Goal: Task Accomplishment & Management: Use online tool/utility

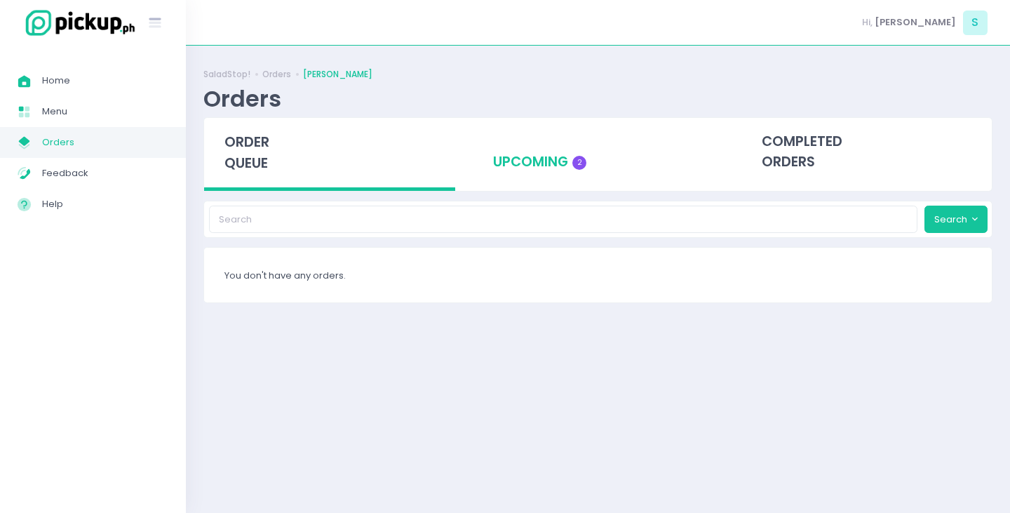
click at [539, 158] on div "upcoming 2" at bounding box center [598, 152] width 251 height 69
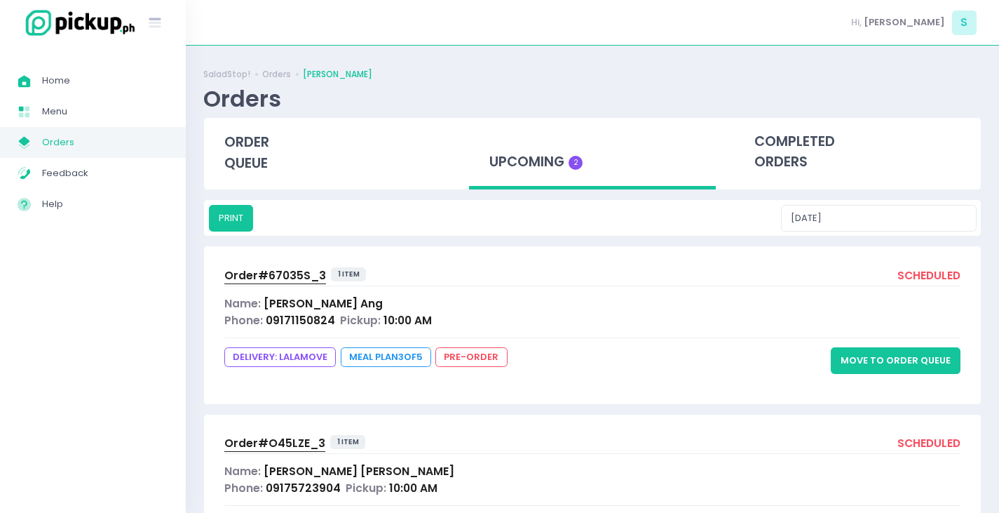
click at [896, 360] on button "Move to Order Queue" at bounding box center [896, 360] width 130 height 27
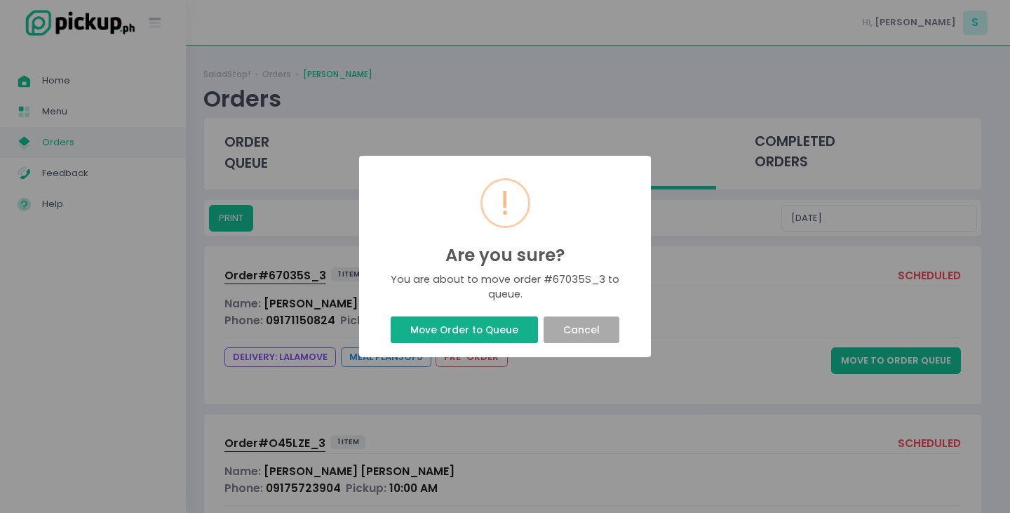
click at [477, 330] on button "Move Order to Queue" at bounding box center [464, 329] width 147 height 27
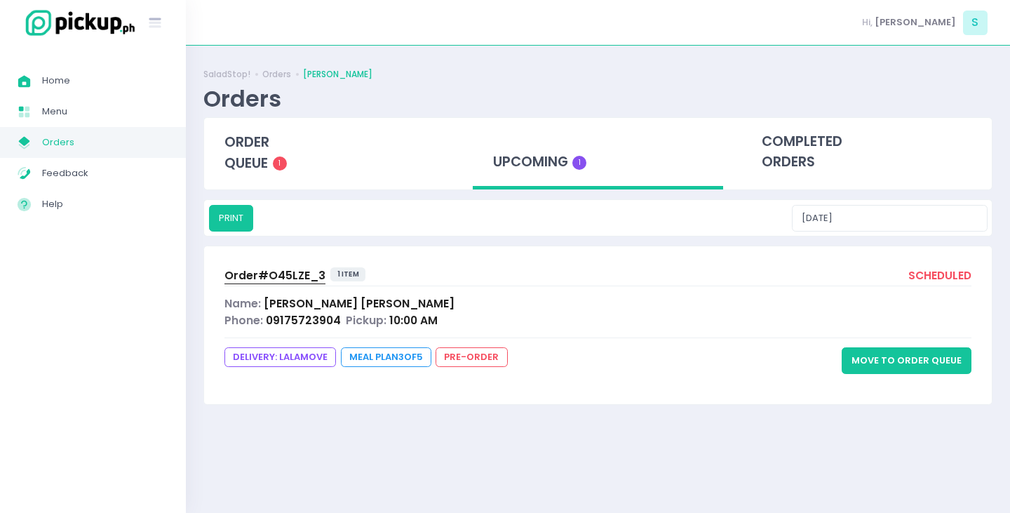
click at [903, 358] on button "Move to Order Queue" at bounding box center [907, 360] width 130 height 27
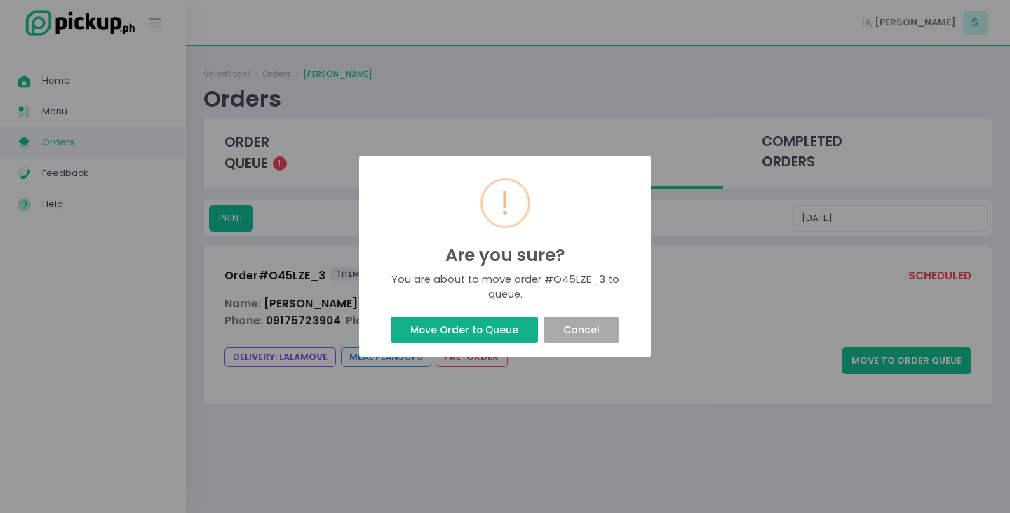
click at [473, 318] on button "Move Order to Queue" at bounding box center [464, 329] width 147 height 27
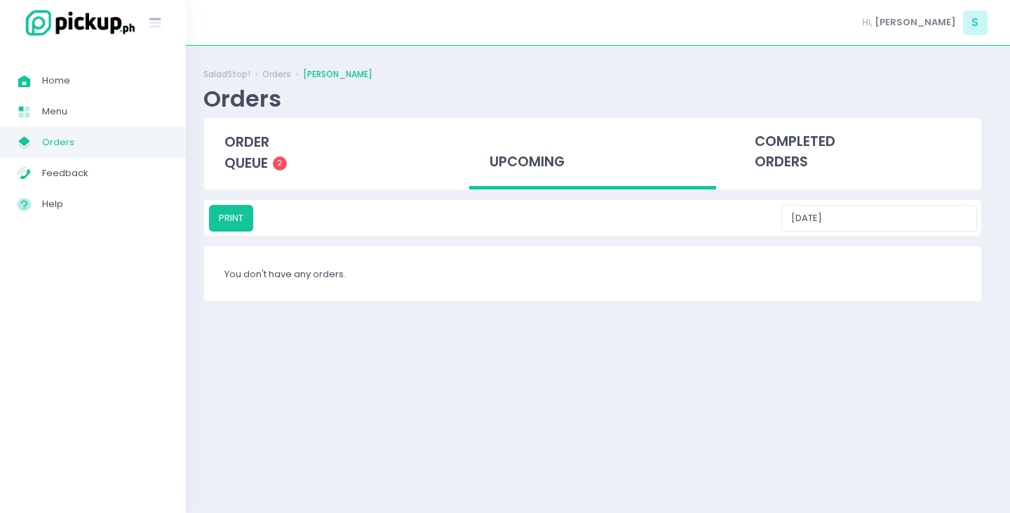
click at [525, 311] on div "SaladStop! Orders Salcedo Orders order queue 2 upcoming completed orders PRINT …" at bounding box center [592, 187] width 813 height 248
click at [257, 177] on div "order queue 2" at bounding box center [329, 152] width 251 height 69
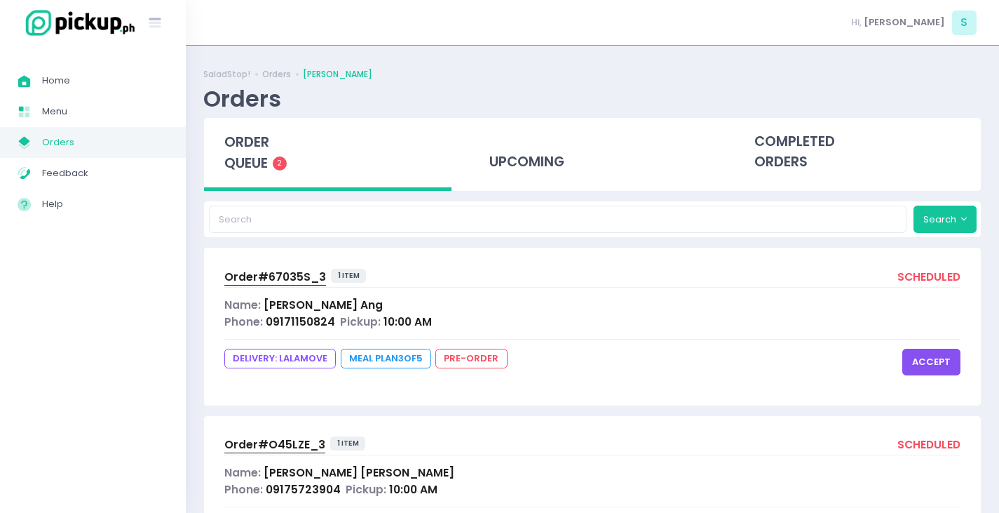
click at [935, 363] on button "accept" at bounding box center [932, 362] width 58 height 27
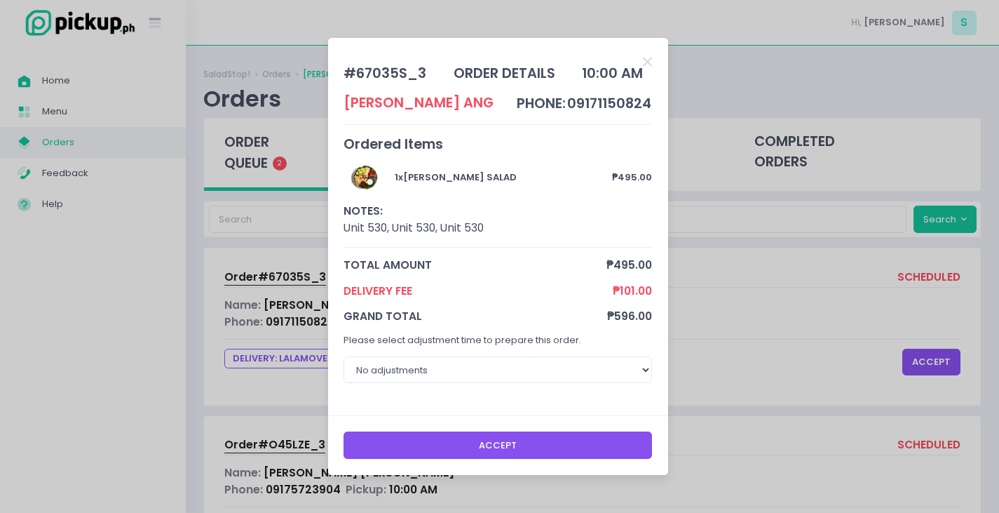
click at [498, 445] on button "Accept" at bounding box center [498, 444] width 309 height 27
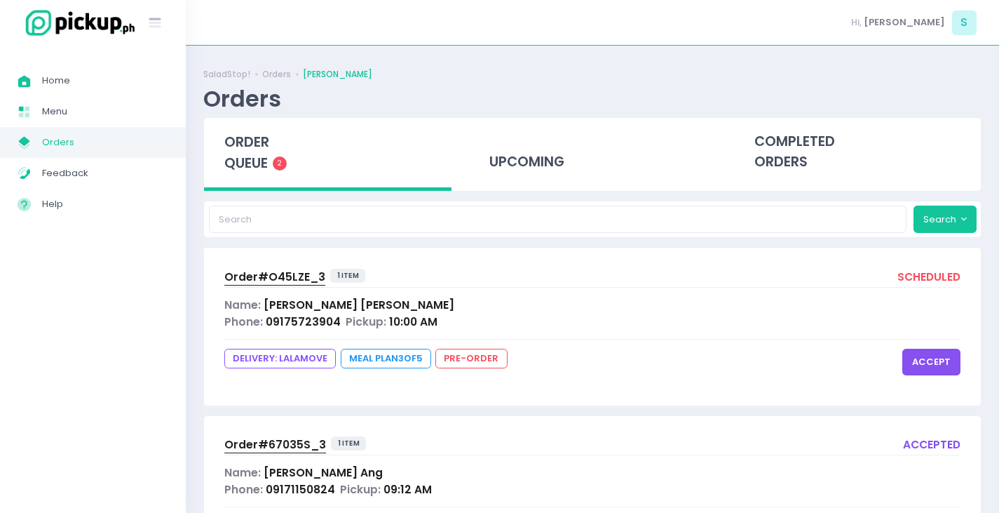
click at [938, 365] on button "accept" at bounding box center [932, 362] width 58 height 27
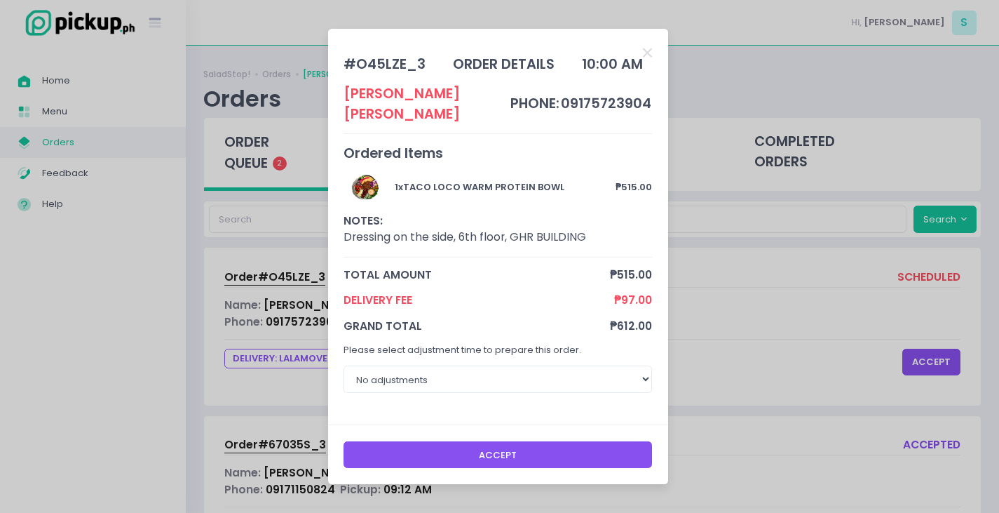
click at [499, 442] on button "Accept" at bounding box center [498, 454] width 309 height 27
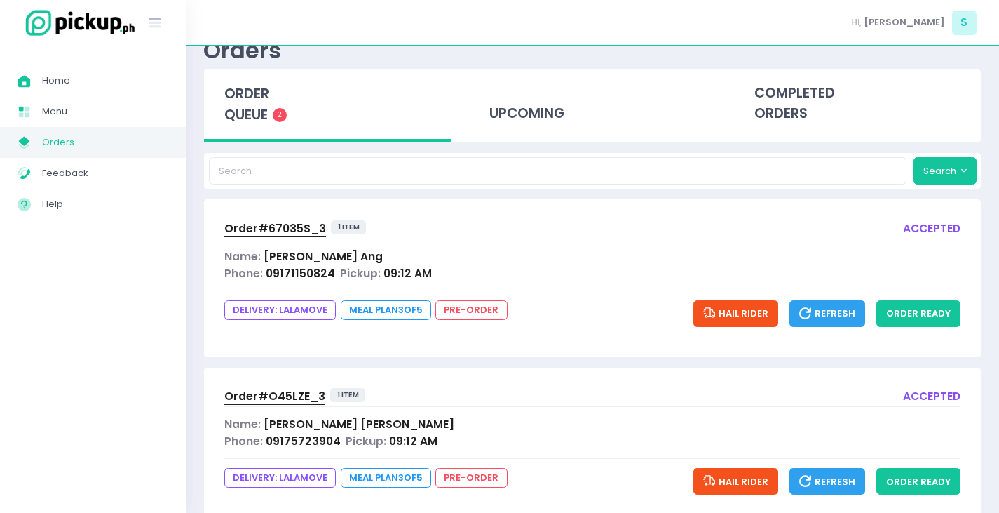
scroll to position [70, 0]
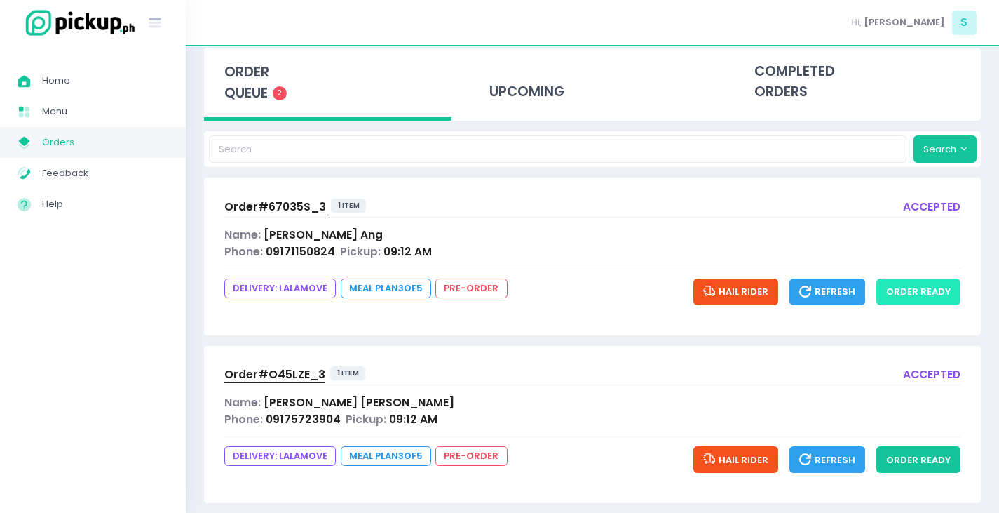
click at [927, 293] on button "order ready" at bounding box center [919, 291] width 84 height 27
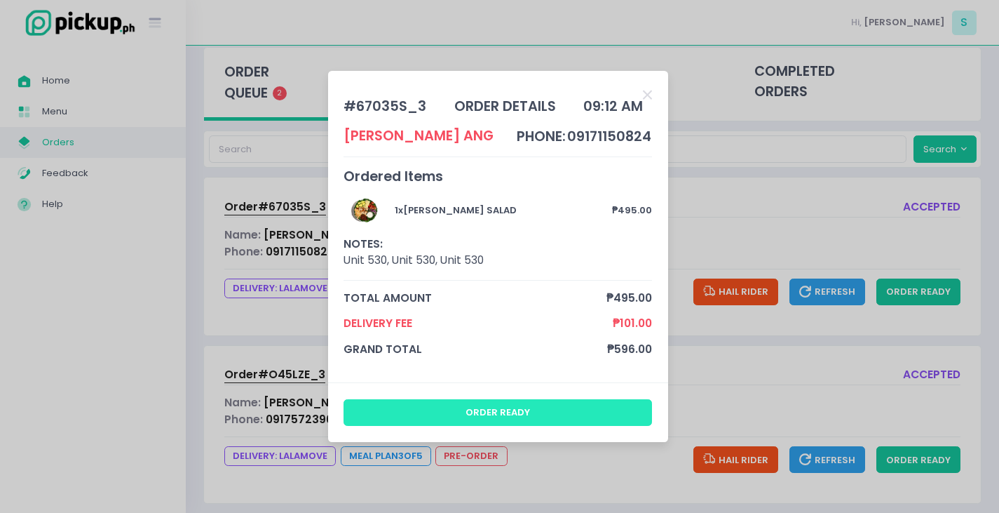
click at [553, 421] on button "order ready" at bounding box center [498, 412] width 309 height 27
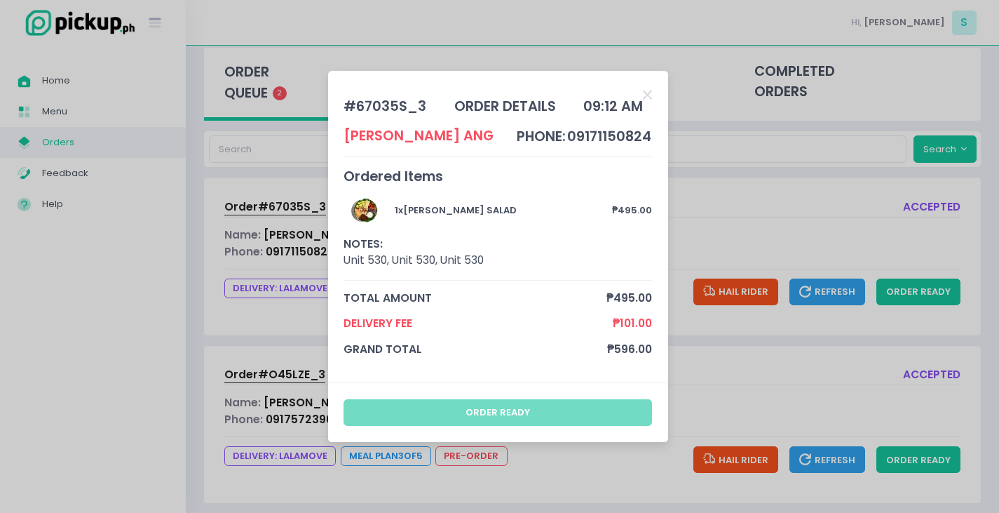
scroll to position [42, 0]
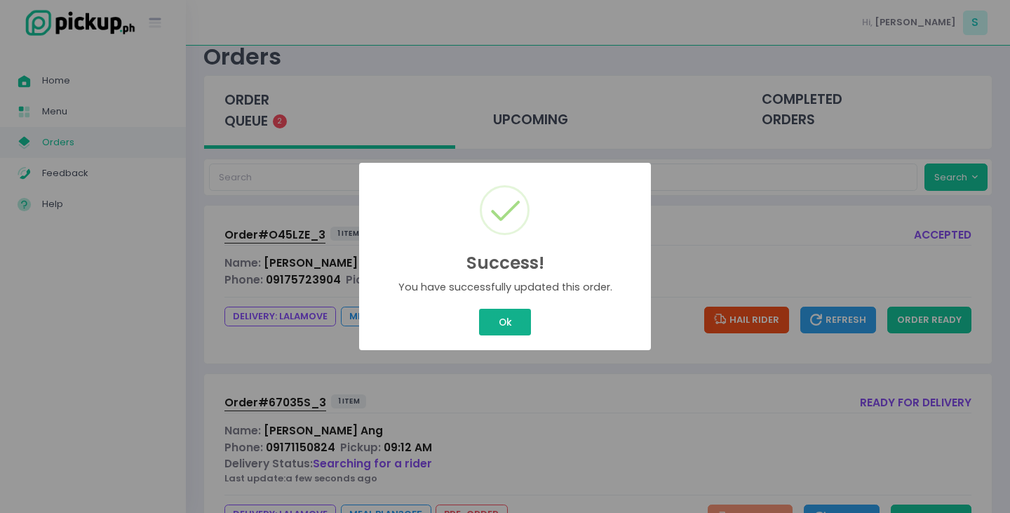
click at [515, 316] on button "Ok" at bounding box center [505, 322] width 52 height 27
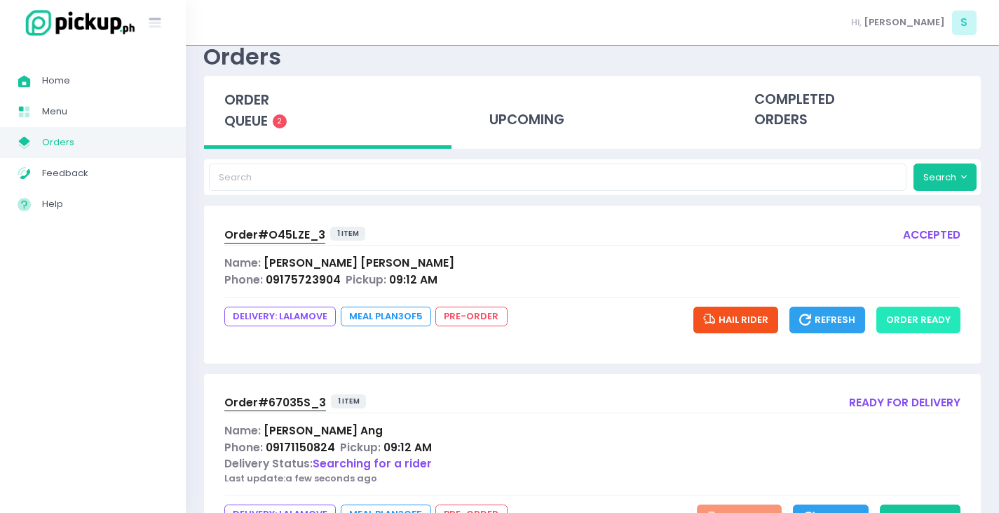
click at [914, 323] on button "order ready" at bounding box center [919, 319] width 84 height 27
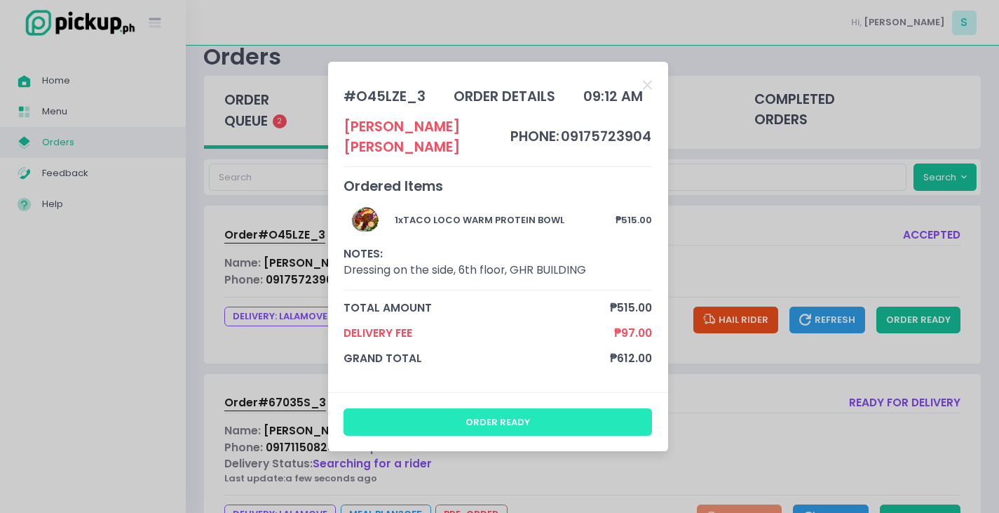
click at [565, 421] on button "order ready" at bounding box center [498, 421] width 309 height 27
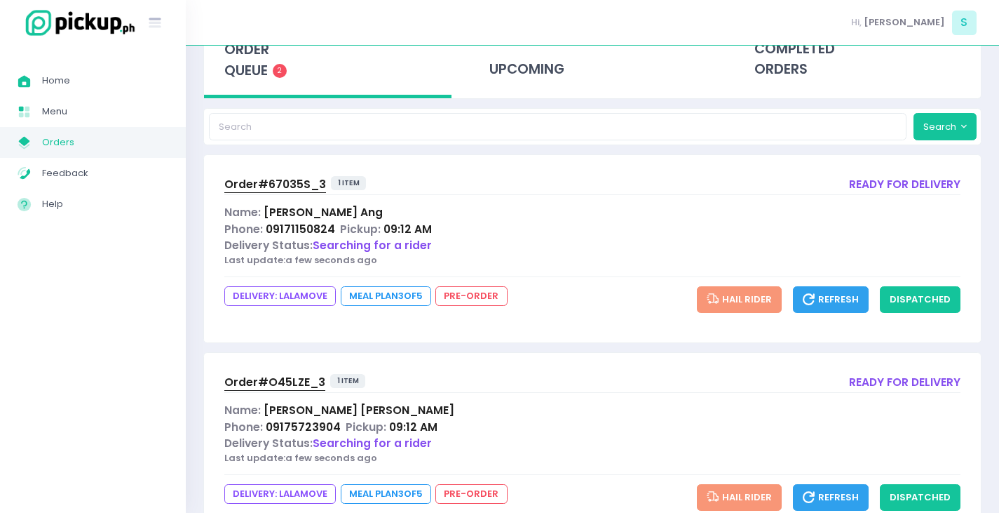
scroll to position [7, 0]
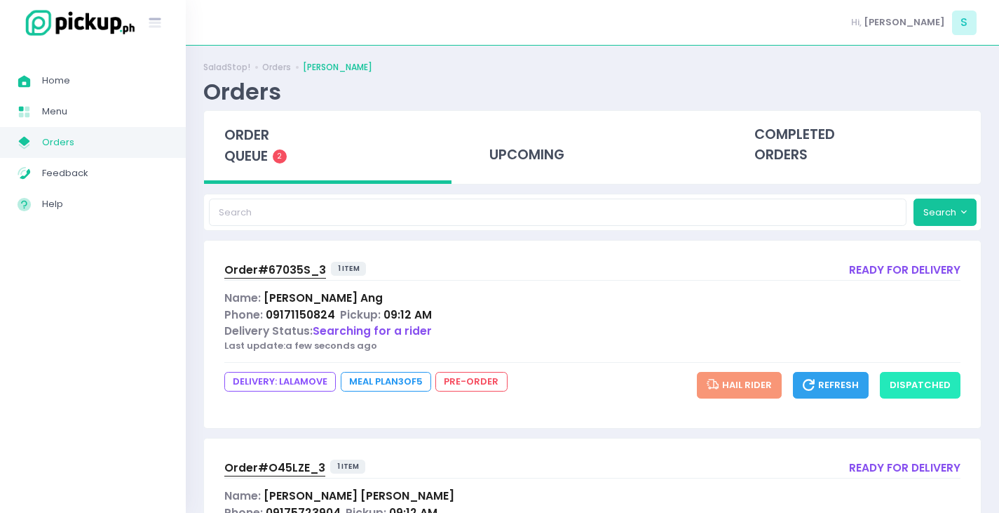
click at [915, 387] on button "dispatched" at bounding box center [920, 385] width 81 height 27
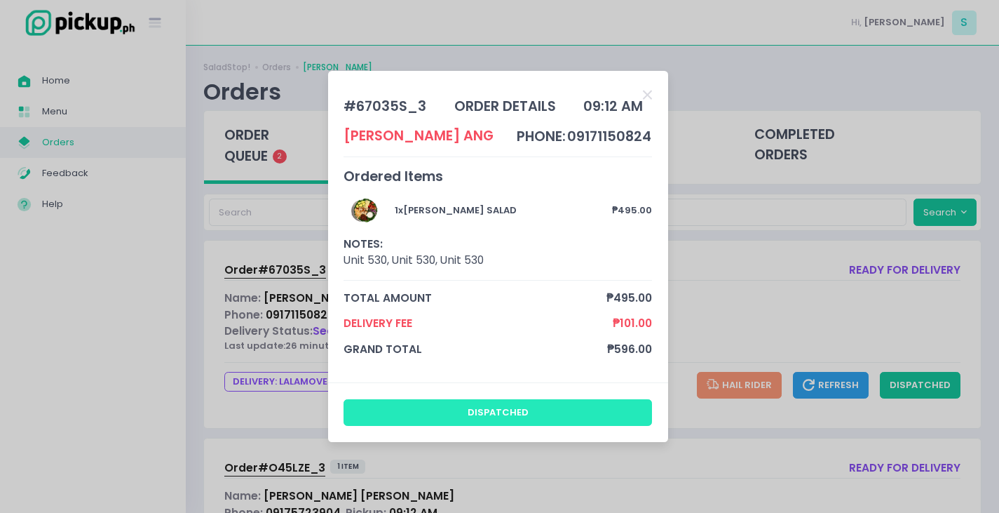
click at [521, 414] on button "dispatched" at bounding box center [498, 412] width 309 height 27
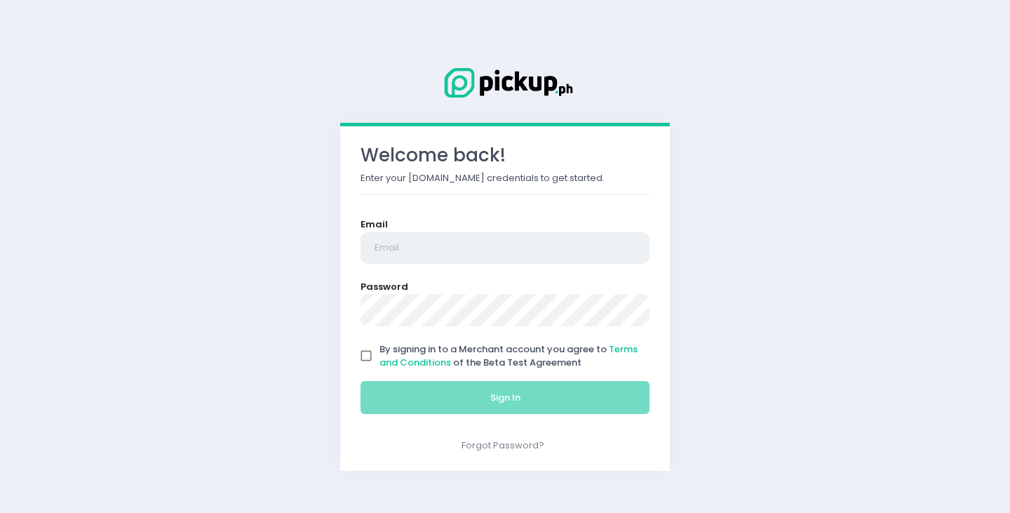
type input "[EMAIL_ADDRESS][PERSON_NAME][DOMAIN_NAME]"
click at [368, 356] on input "By signing in to a Merchant account you agree to Terms and Conditions of the Be…" at bounding box center [366, 355] width 27 height 27
checkbox input "true"
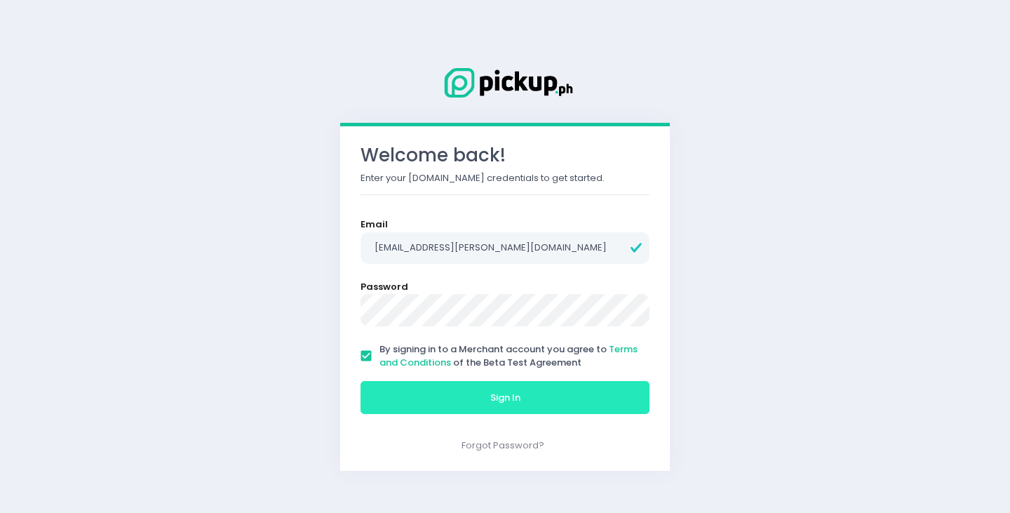
click at [398, 405] on button "Sign In" at bounding box center [504, 398] width 289 height 34
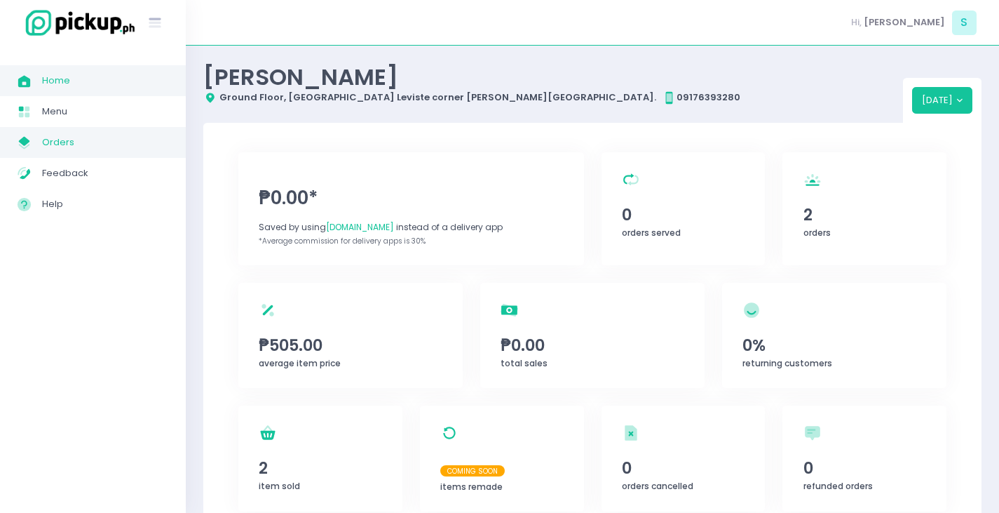
click at [100, 146] on span "Orders" at bounding box center [105, 142] width 126 height 18
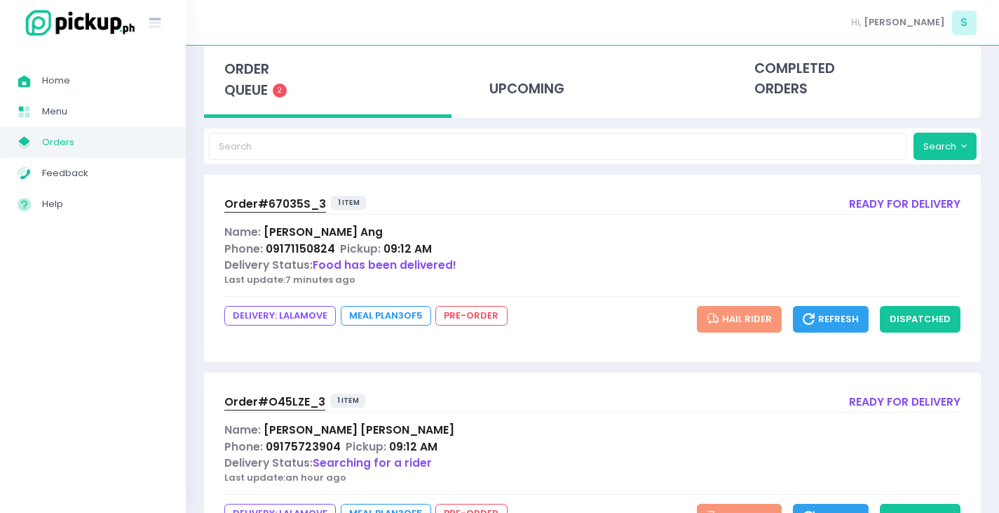
scroll to position [147, 0]
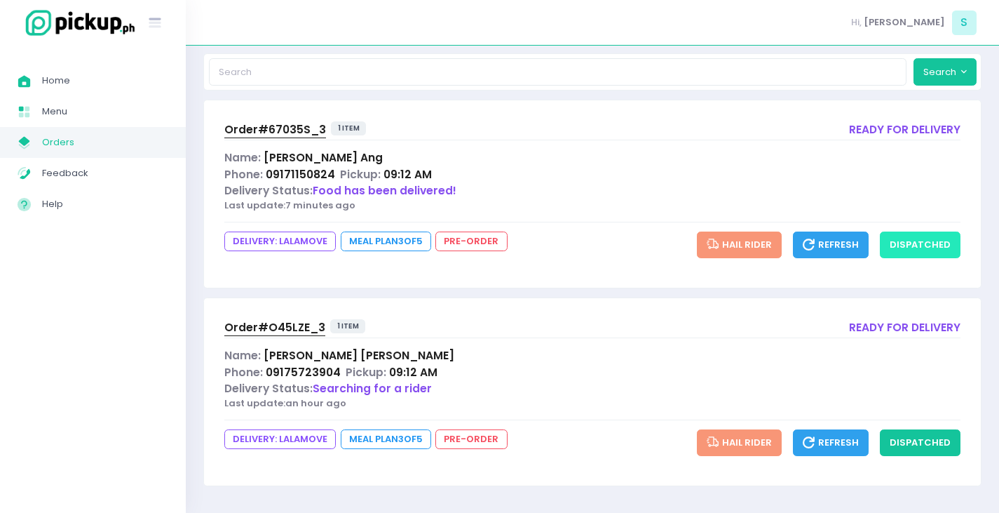
click at [922, 243] on button "dispatched" at bounding box center [920, 244] width 81 height 27
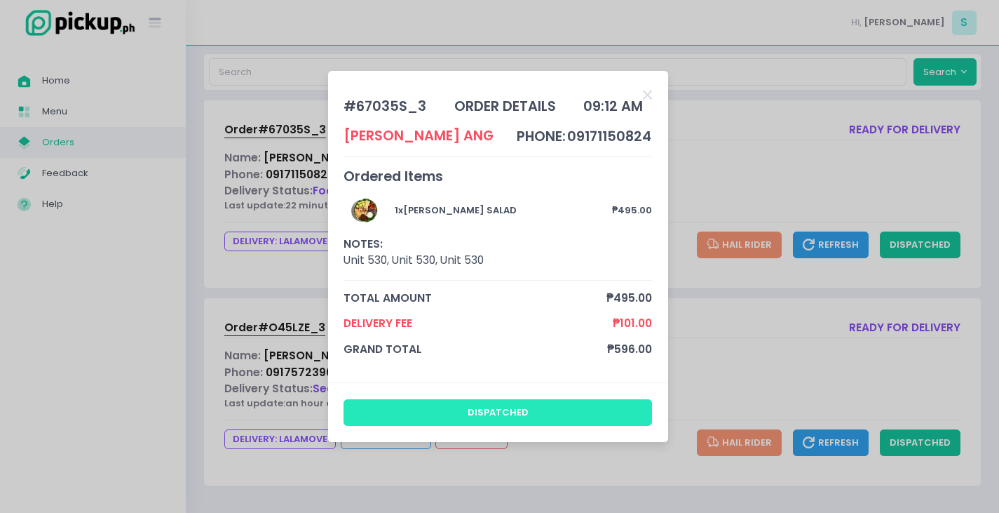
click at [550, 411] on button "dispatched" at bounding box center [498, 412] width 309 height 27
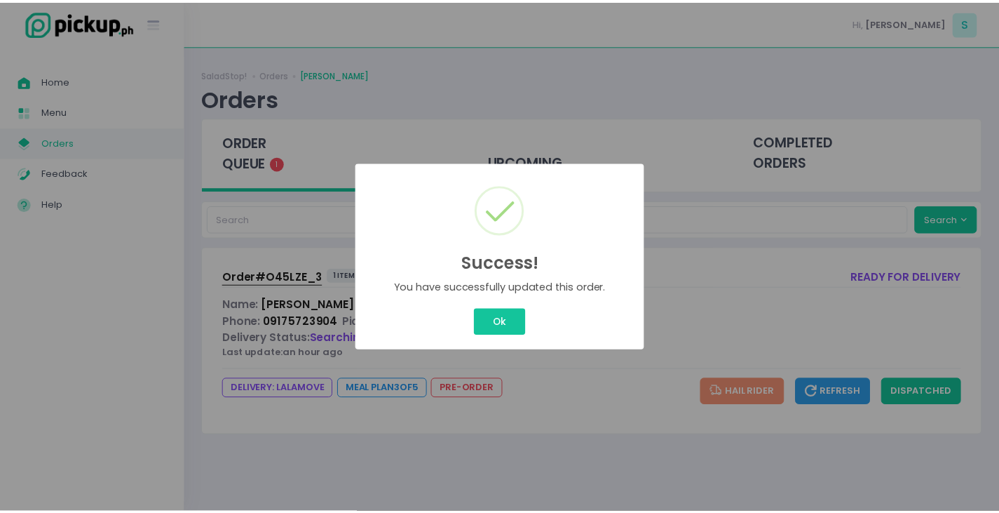
scroll to position [0, 0]
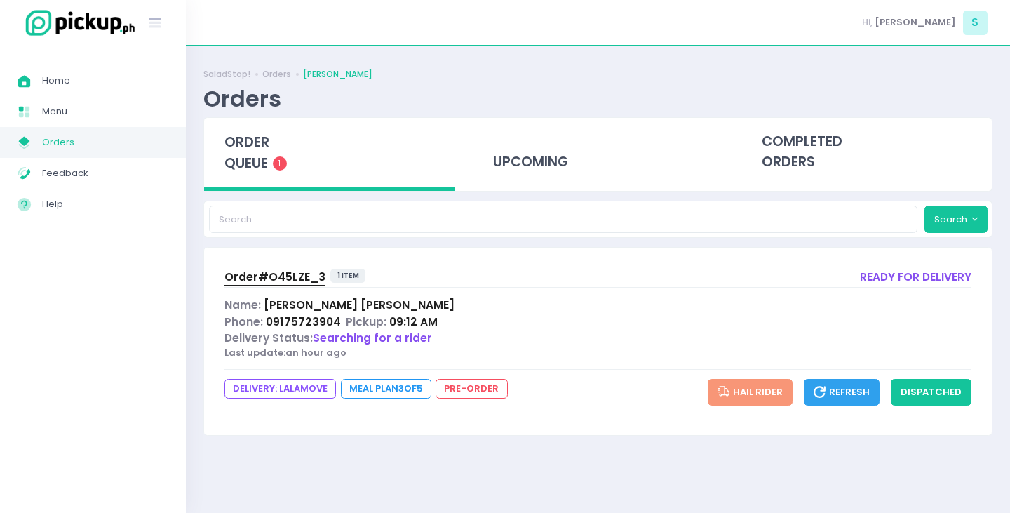
click at [292, 280] on span "Order# O45LZE_3" at bounding box center [274, 276] width 101 height 15
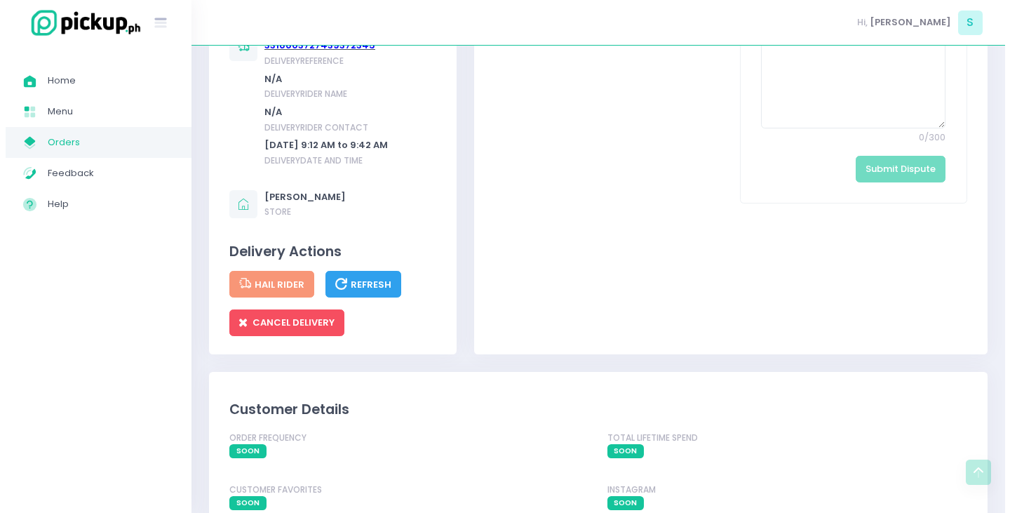
scroll to position [771, 0]
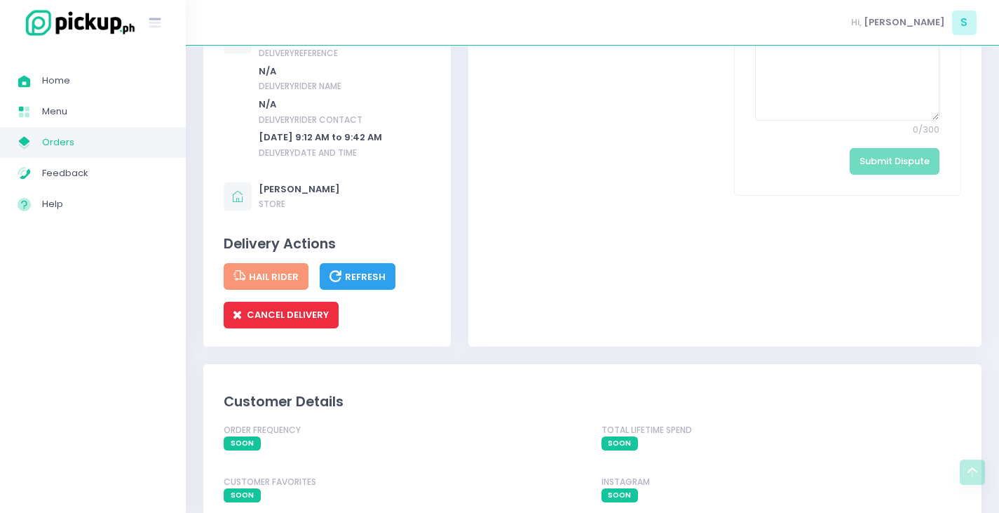
click at [249, 321] on span "CANCEL DELIVERY" at bounding box center [281, 314] width 95 height 13
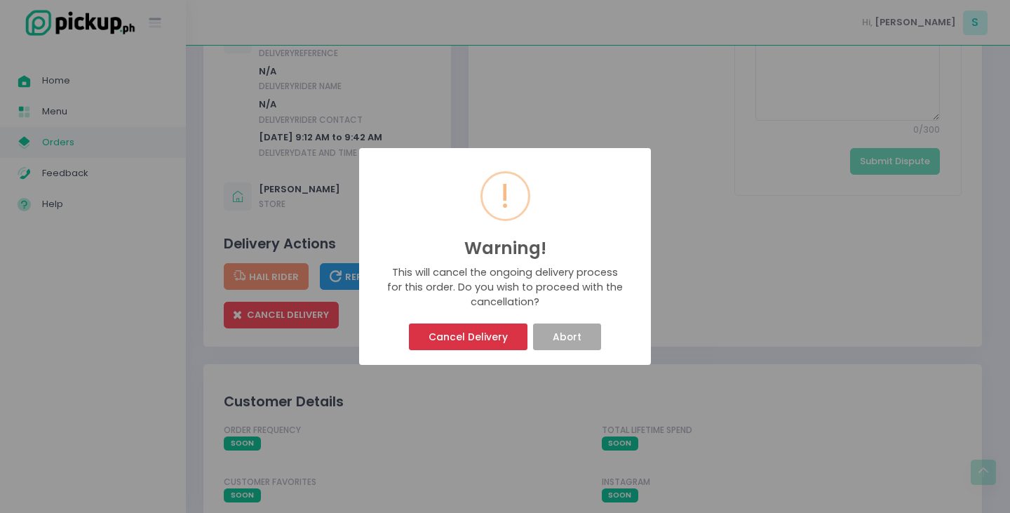
click at [486, 335] on button "Cancel Delivery" at bounding box center [468, 336] width 118 height 27
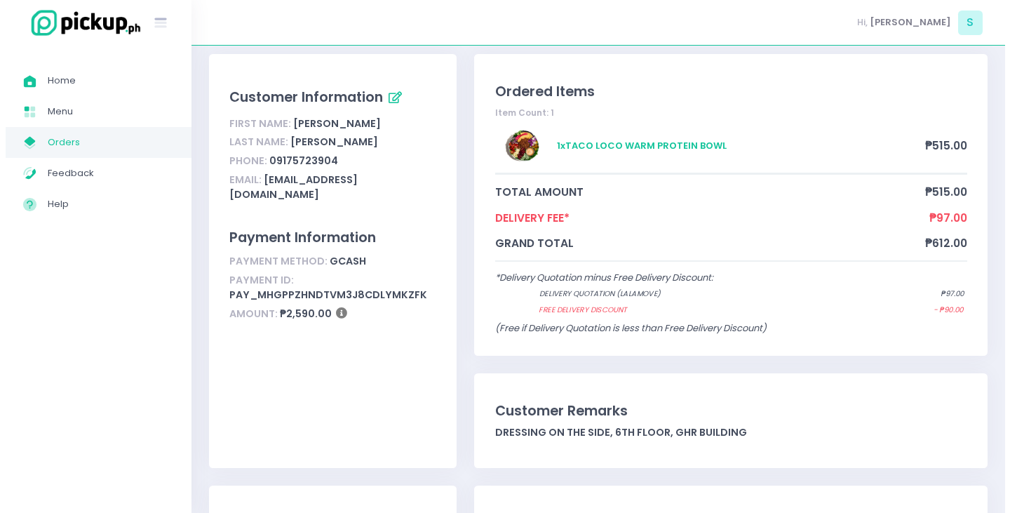
scroll to position [0, 0]
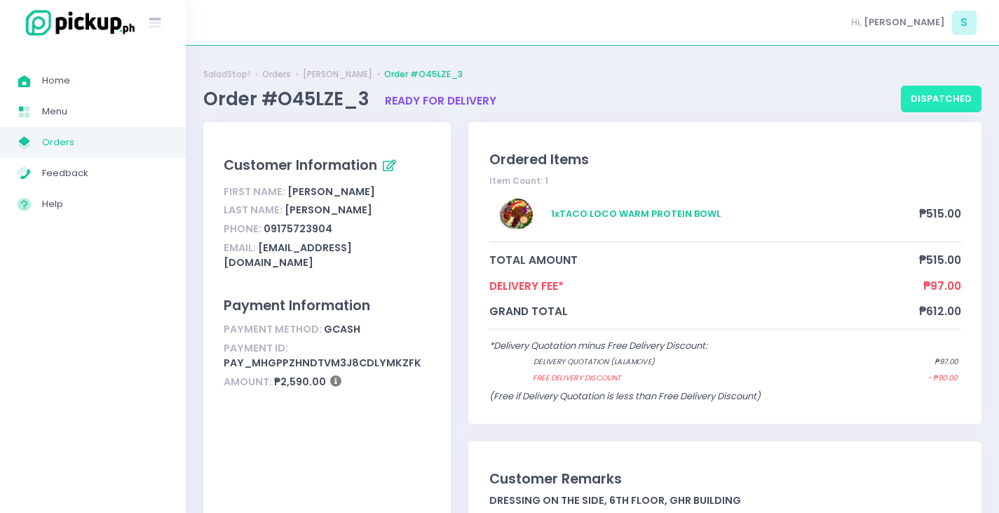
click at [953, 100] on button "dispatched" at bounding box center [941, 99] width 81 height 27
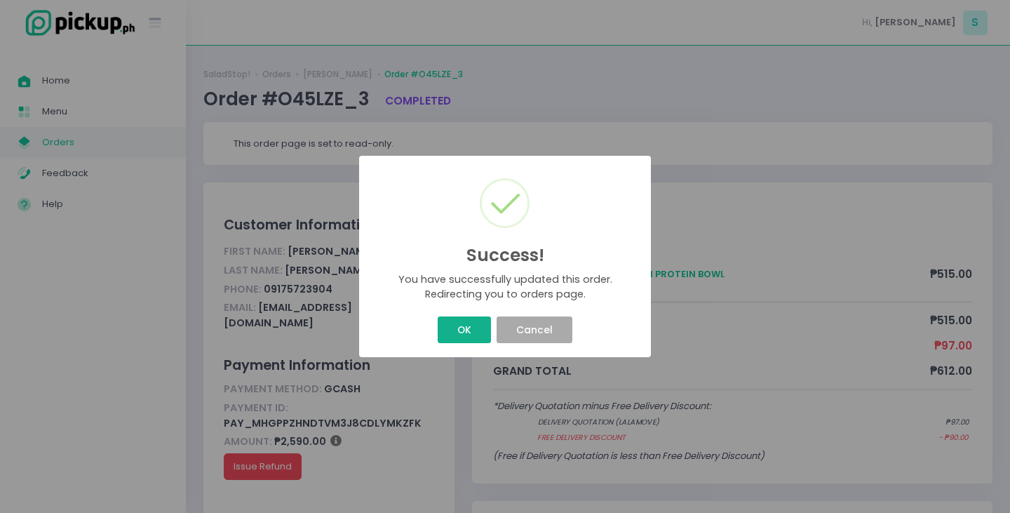
click at [464, 327] on button "OK" at bounding box center [464, 329] width 53 height 27
